Goal: Check status: Check status

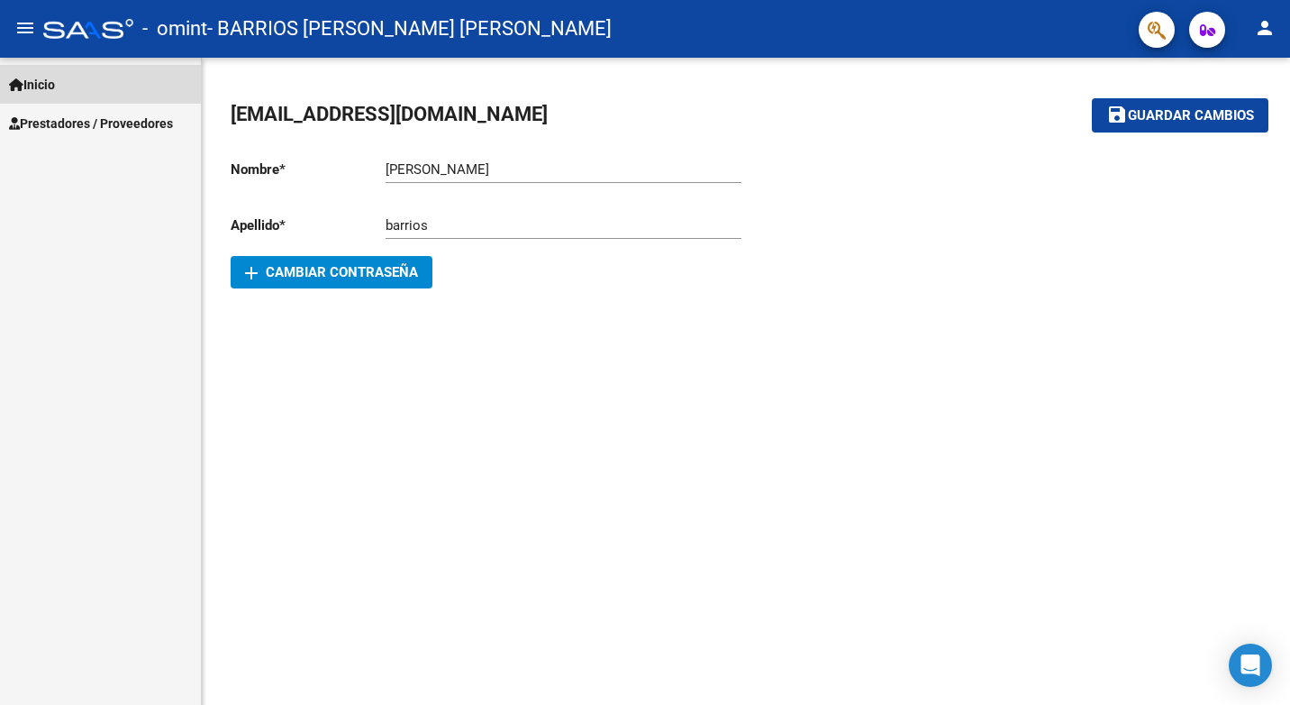
click at [55, 81] on span "Inicio" at bounding box center [32, 85] width 46 height 20
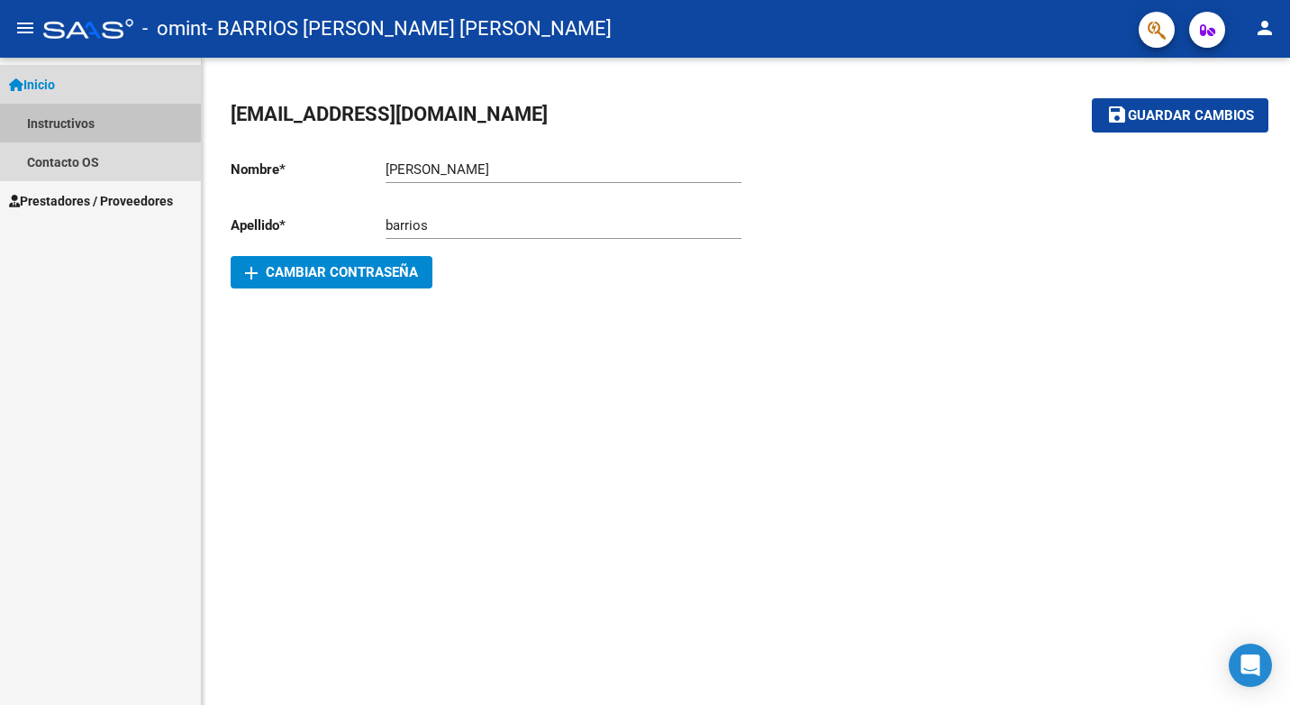
click at [60, 120] on link "Instructivos" at bounding box center [100, 123] width 201 height 39
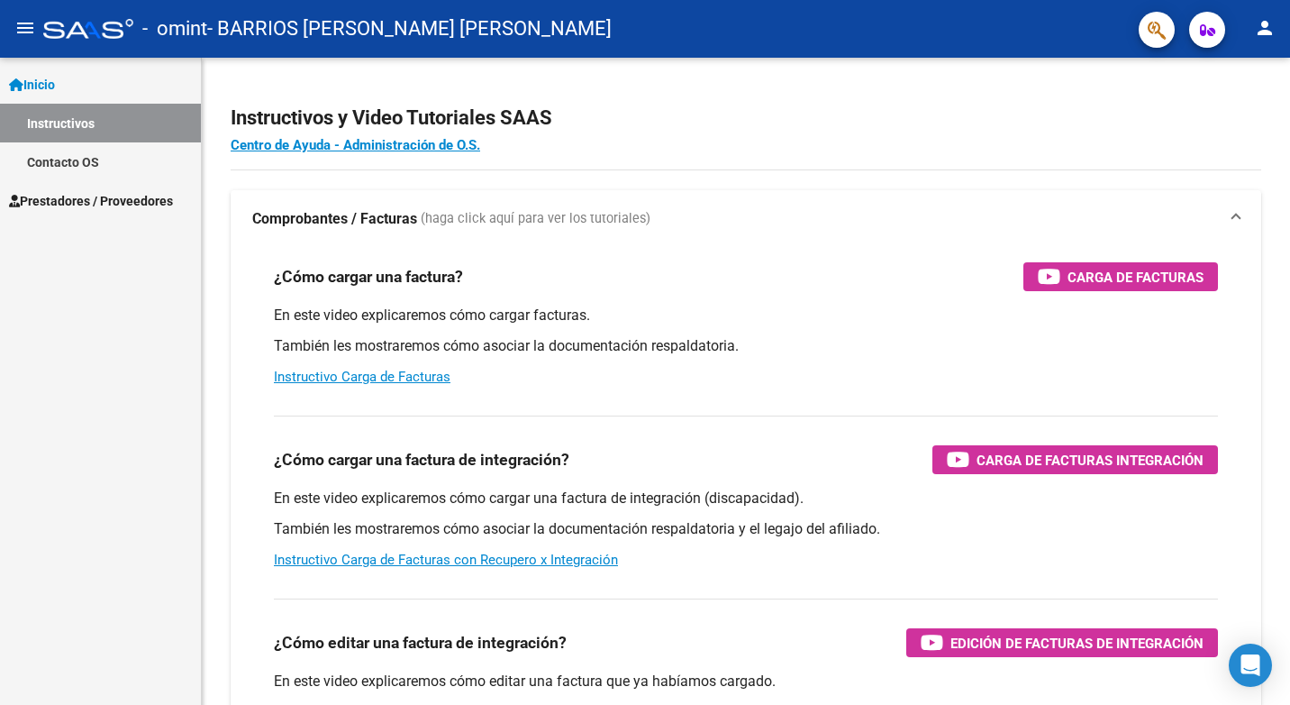
click at [81, 194] on span "Prestadores / Proveedores" at bounding box center [91, 201] width 164 height 20
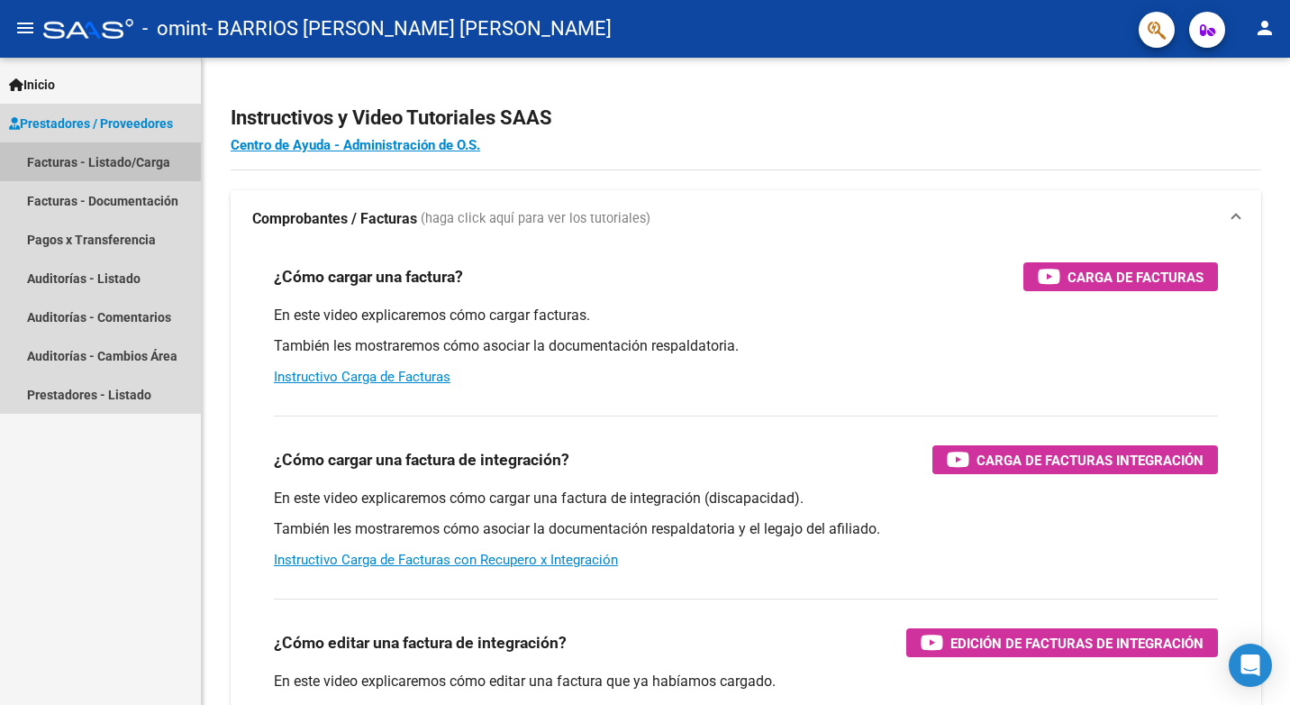
click at [86, 160] on link "Facturas - Listado/Carga" at bounding box center [100, 161] width 201 height 39
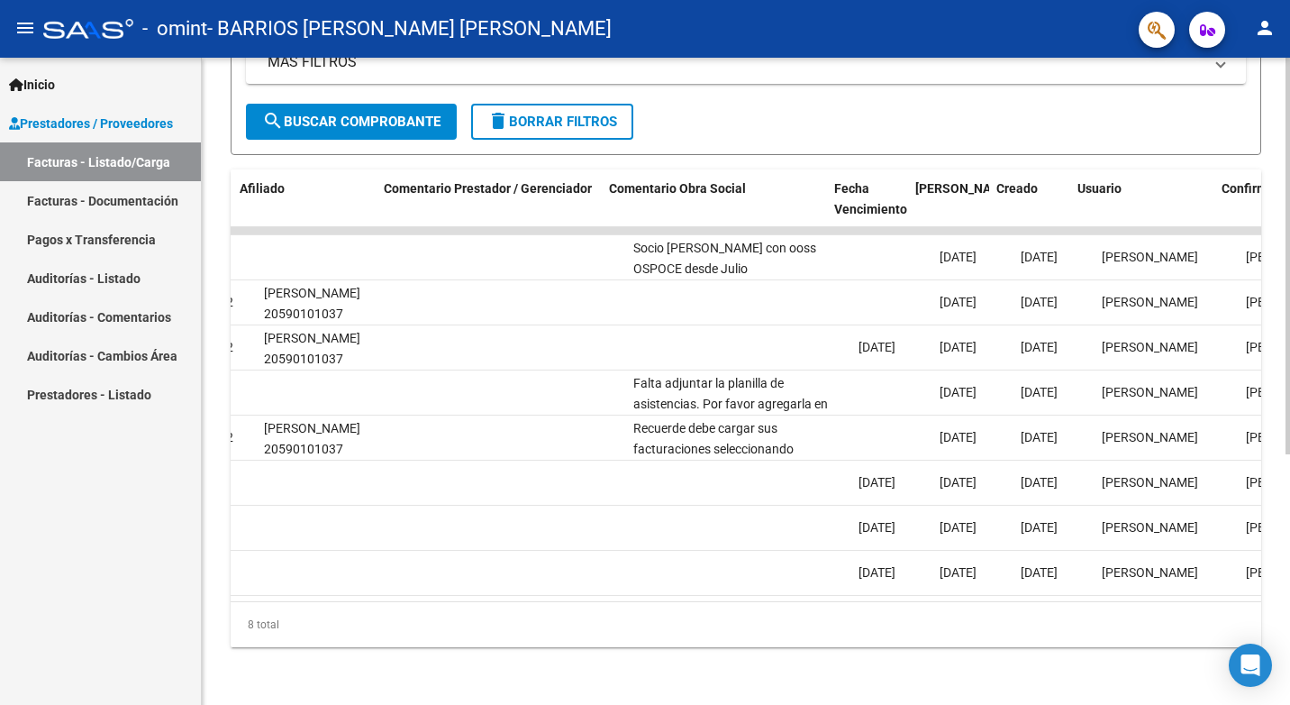
scroll to position [0, 2497]
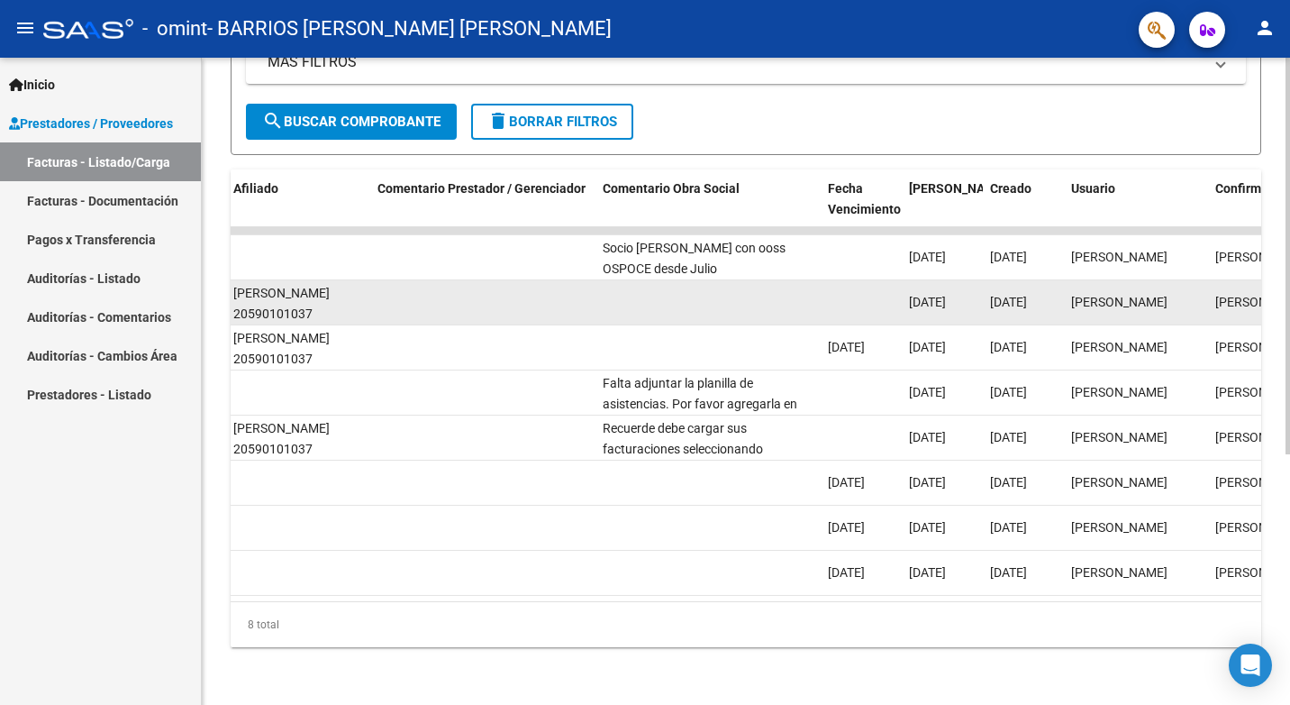
drag, startPoint x: 850, startPoint y: 245, endPoint x: 642, endPoint y: 306, distance: 217.0
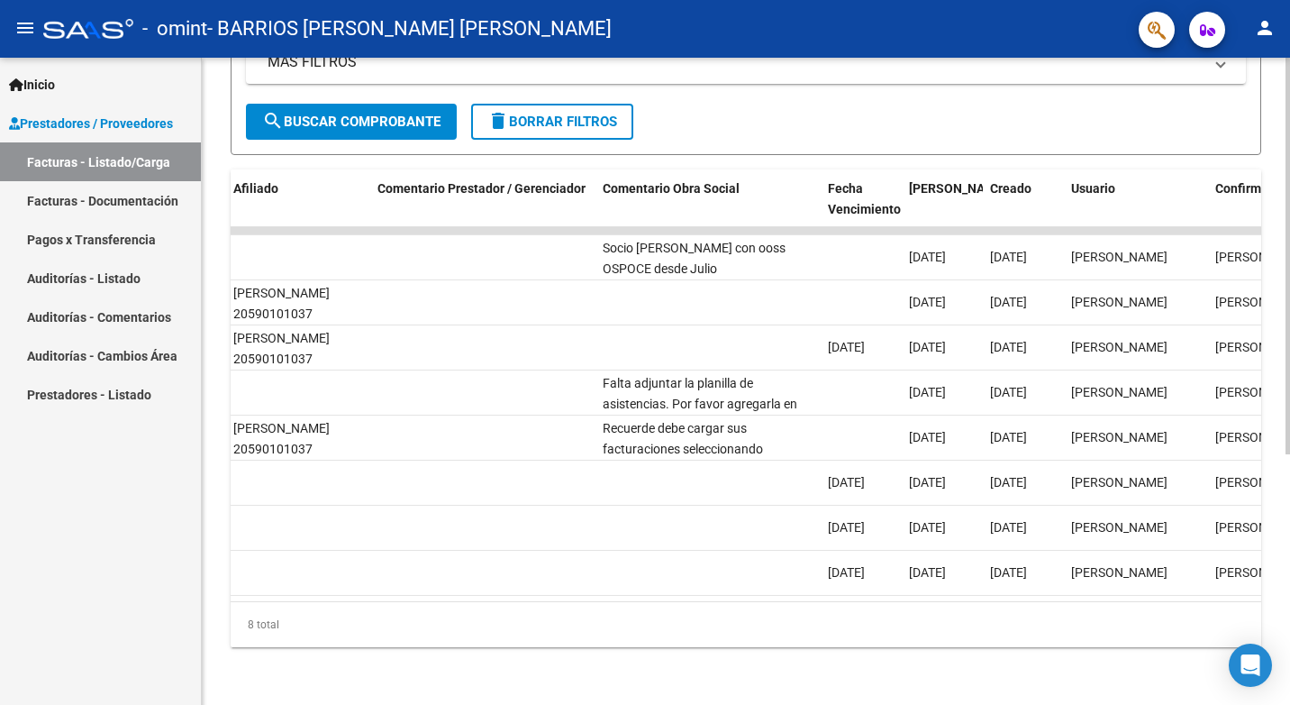
scroll to position [0, 2768]
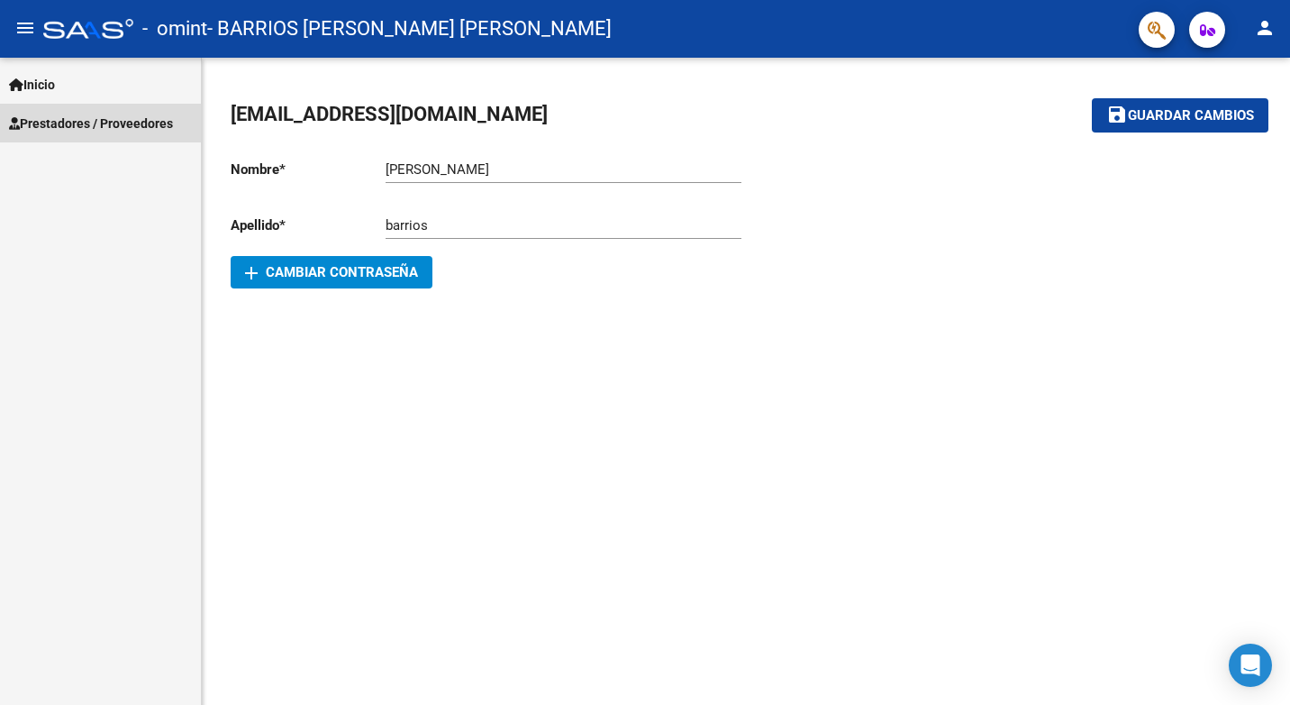
click at [127, 133] on link "Prestadores / Proveedores" at bounding box center [100, 123] width 201 height 39
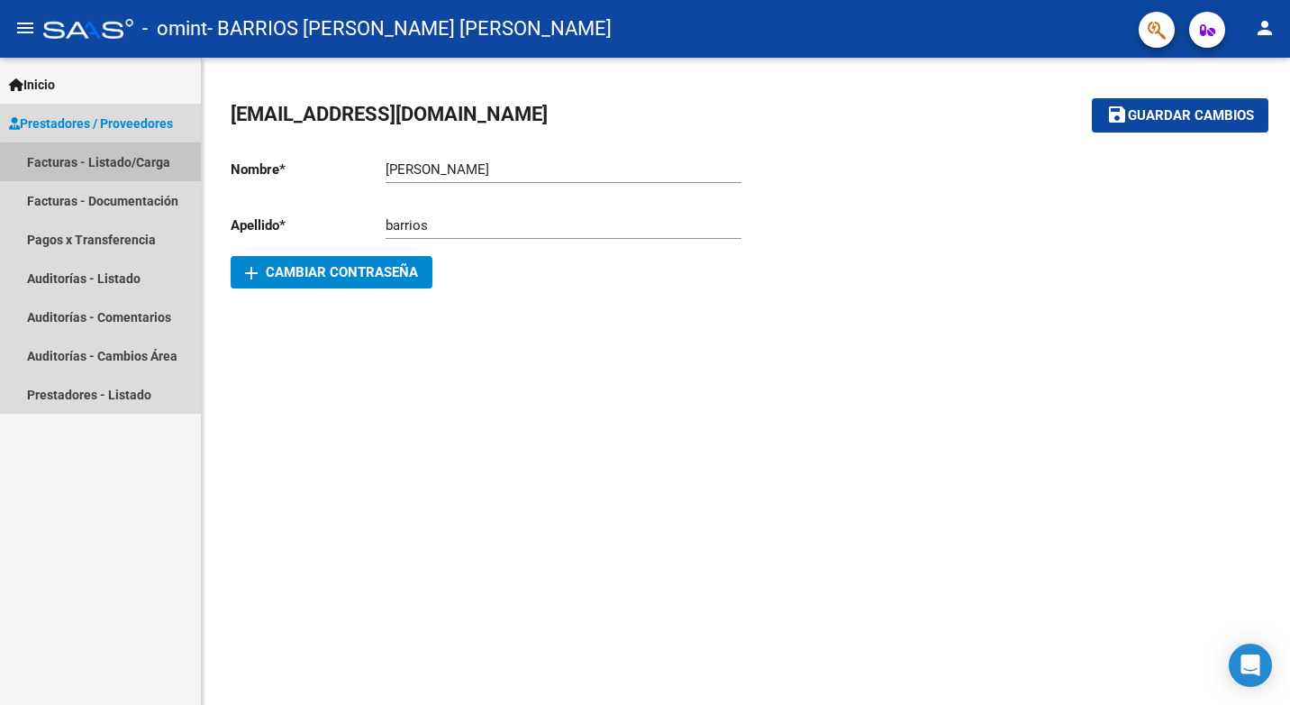
click at [121, 165] on link "Facturas - Listado/Carga" at bounding box center [100, 161] width 201 height 39
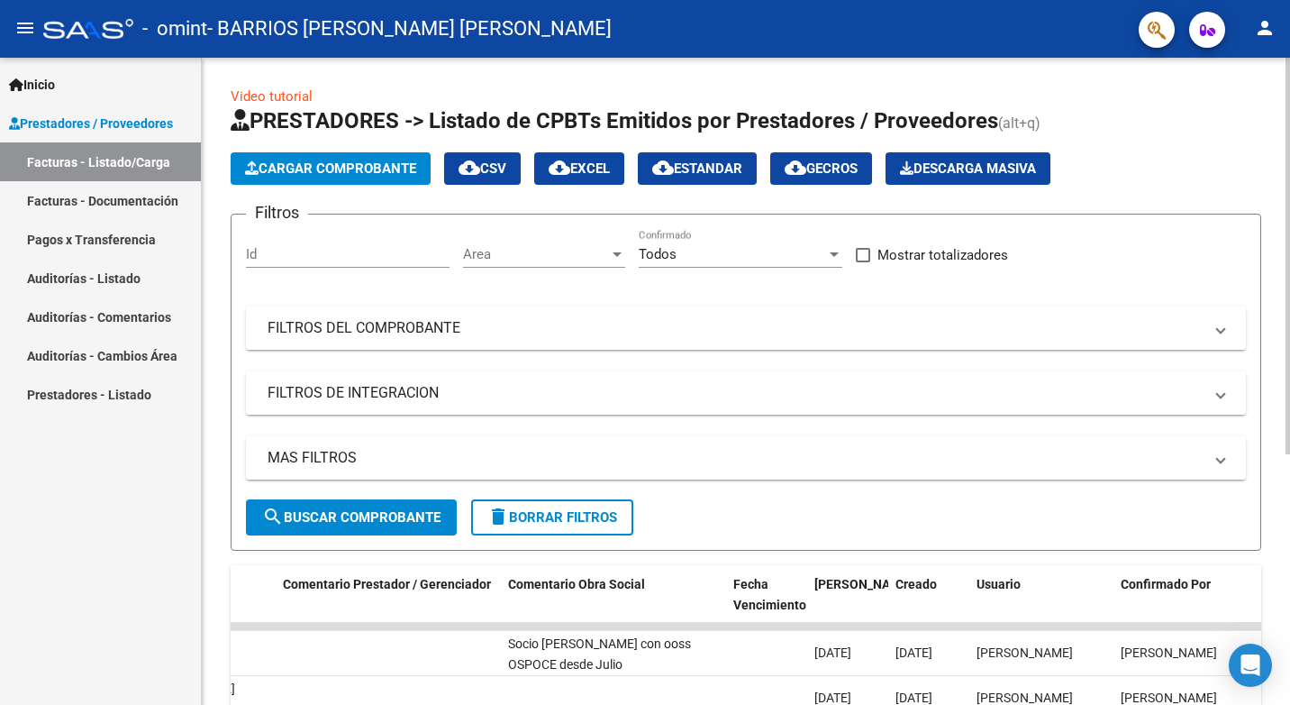
scroll to position [409, 0]
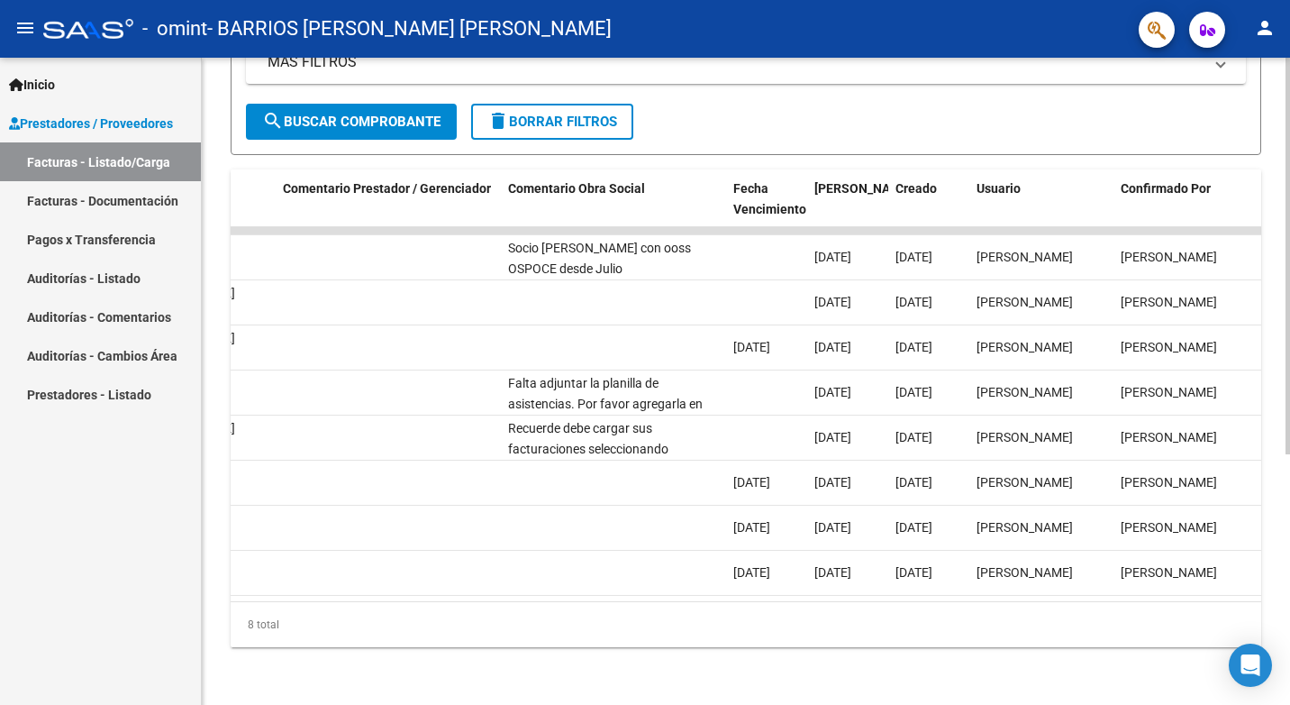
click at [1034, 594] on div "ID CAE Facturado x Orden De Area Razón Social CPBT Monto Fecha Cpbt Días desde …" at bounding box center [746, 408] width 1031 height 478
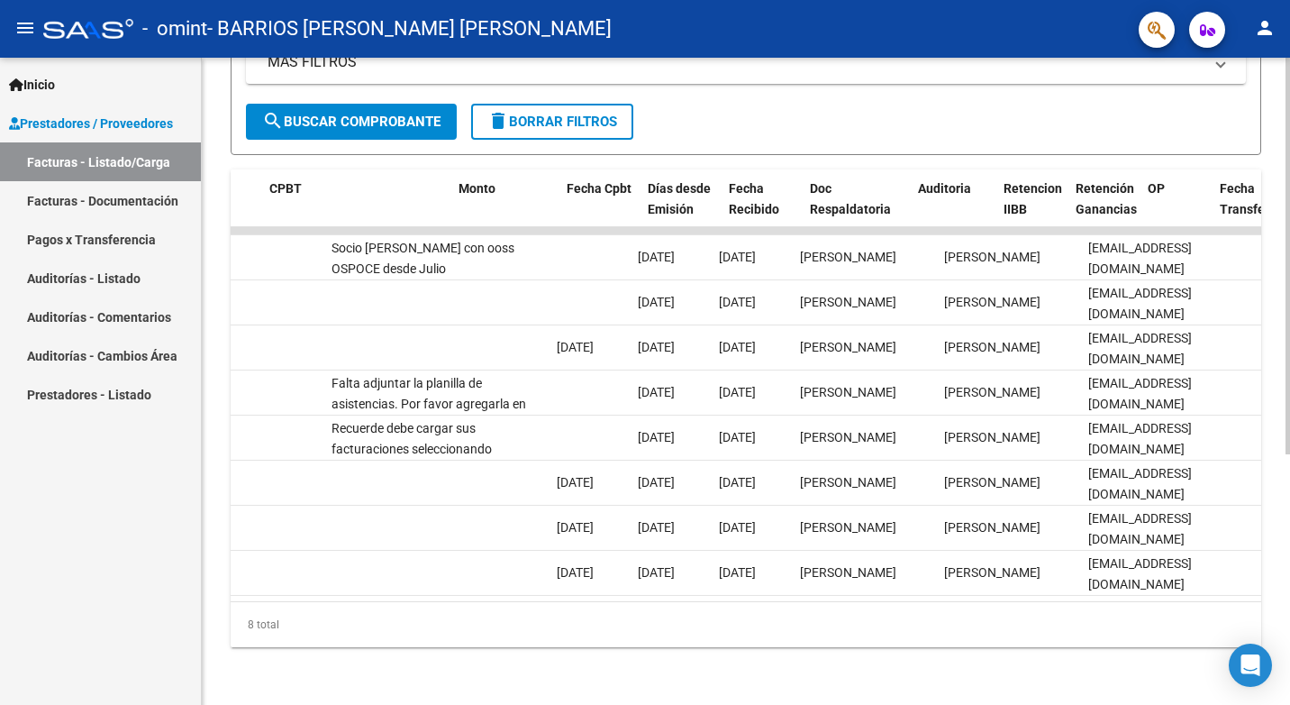
scroll to position [0, 2768]
